Goal: Information Seeking & Learning: Learn about a topic

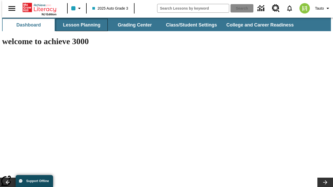
click at [80, 25] on button "Lesson Planning" at bounding box center [82, 25] width 52 height 12
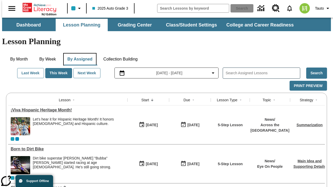
click at [78, 53] on button "By Assigned" at bounding box center [79, 59] width 33 height 12
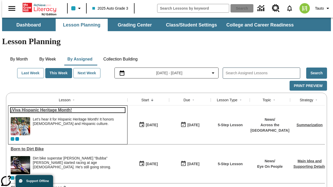
click at [66, 108] on link "¡Viva Hispanic Heritage Month!" at bounding box center [68, 110] width 114 height 5
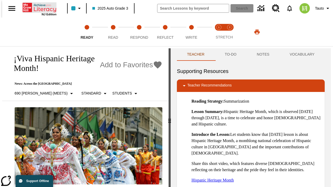
click at [37, 7] on icon "Home" at bounding box center [40, 7] width 35 height 10
